Goal: Information Seeking & Learning: Learn about a topic

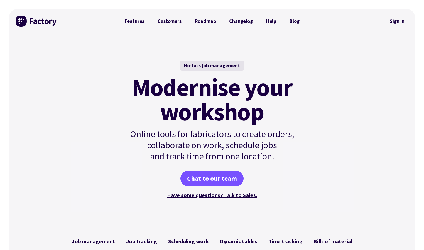
click at [133, 21] on link "Features" at bounding box center [134, 21] width 33 height 11
click at [137, 22] on link "Features" at bounding box center [134, 21] width 33 height 11
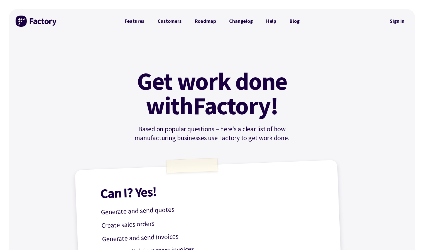
click at [171, 22] on link "Customers" at bounding box center [169, 21] width 37 height 11
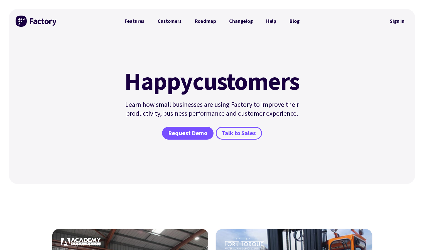
click at [205, 22] on link "Roadmap" at bounding box center [205, 21] width 34 height 11
click at [235, 22] on link "Changelog" at bounding box center [240, 21] width 37 height 11
click at [295, 21] on link "Blog" at bounding box center [294, 21] width 23 height 11
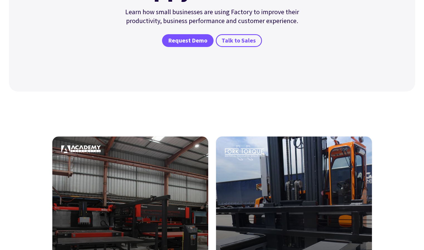
scroll to position [168, 0]
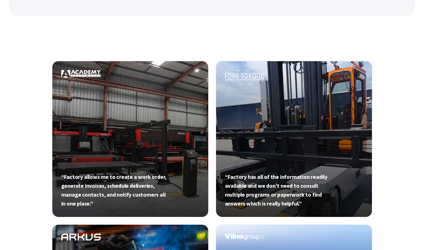
click at [125, 131] on link at bounding box center [130, 139] width 157 height 157
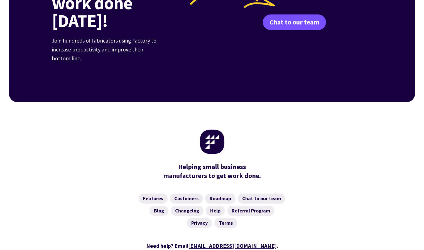
scroll to position [1171, 0]
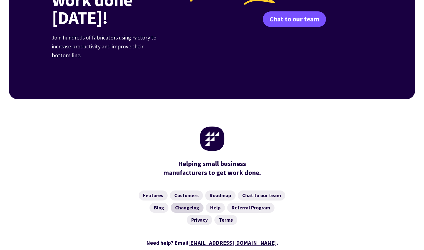
click at [186, 203] on link "Changelog" at bounding box center [187, 208] width 33 height 10
